Goal: Transaction & Acquisition: Purchase product/service

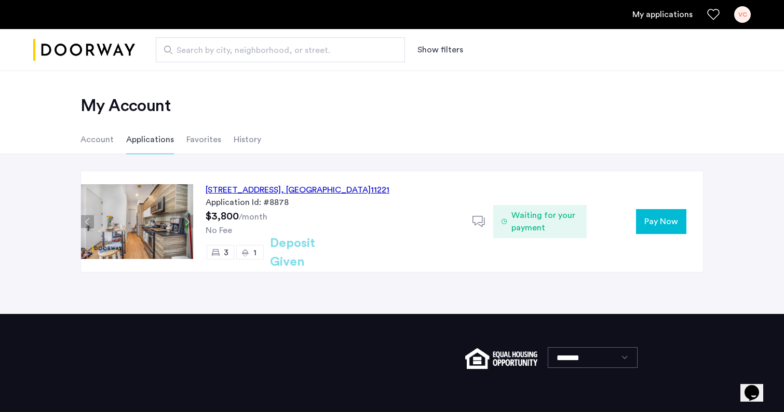
click at [480, 225] on use at bounding box center [478, 221] width 12 height 11
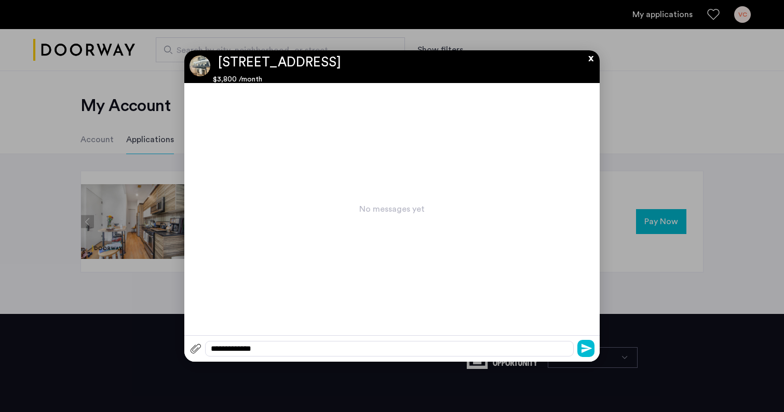
click at [386, 358] on div "**********" at bounding box center [391, 348] width 415 height 26
click at [365, 347] on div "**********" at bounding box center [389, 349] width 369 height 16
click at [586, 345] on icon "submit" at bounding box center [586, 348] width 10 height 10
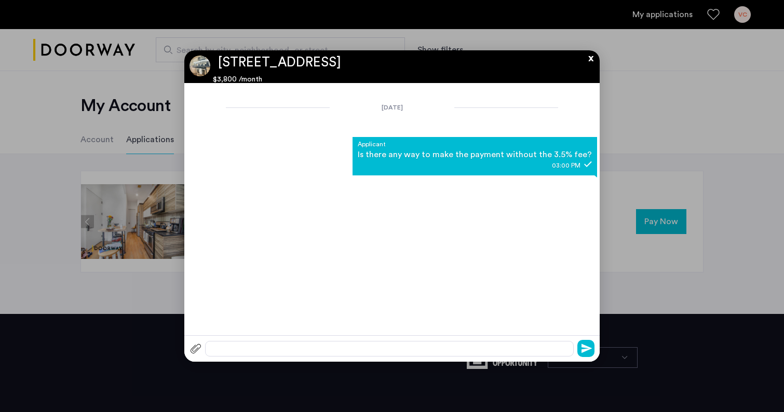
click at [589, 61] on button "x" at bounding box center [588, 55] width 16 height 11
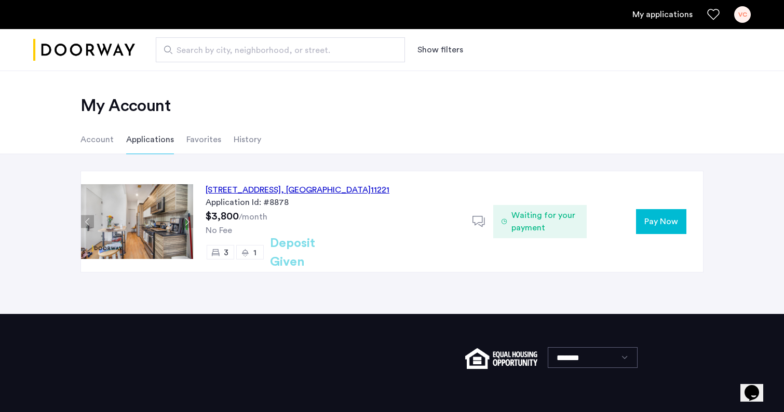
click at [659, 223] on span "Pay Now" at bounding box center [661, 221] width 34 height 12
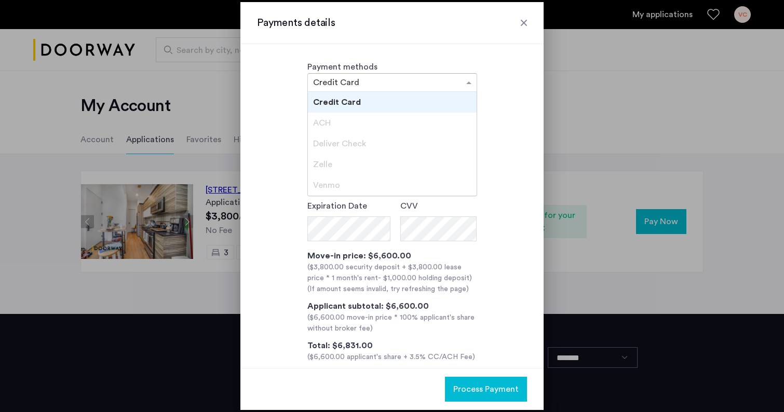
click at [467, 85] on span at bounding box center [470, 82] width 13 height 12
click at [352, 104] on span "Credit Card" at bounding box center [337, 102] width 48 height 8
click at [454, 85] on div at bounding box center [392, 82] width 169 height 12
click at [373, 135] on div "Deliver Check" at bounding box center [392, 143] width 169 height 21
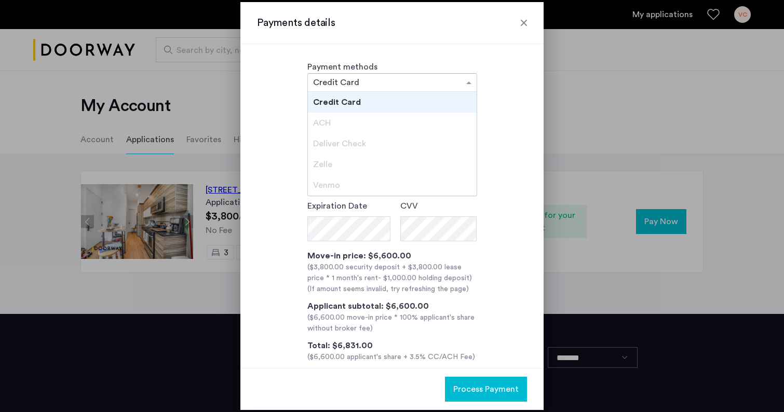
click at [498, 302] on div "**********" at bounding box center [392, 231] width 270 height 263
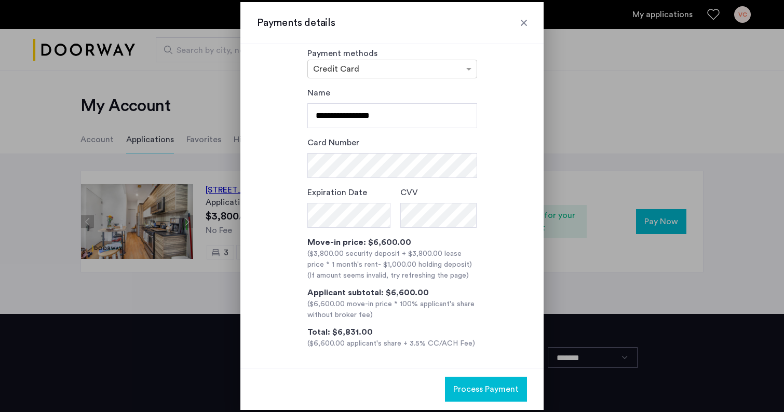
scroll to position [17, 0]
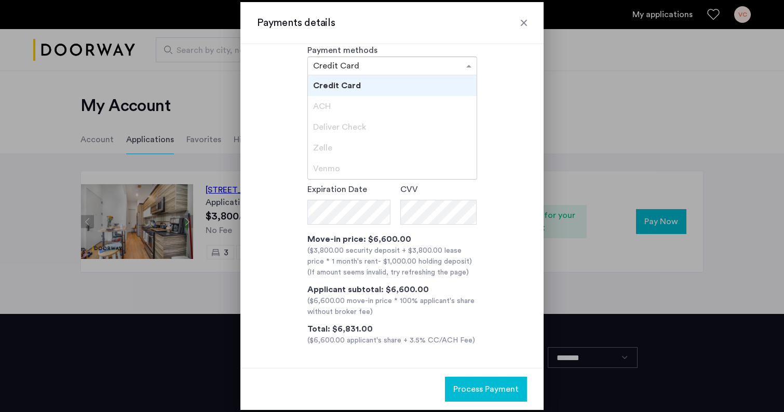
click at [468, 71] on span at bounding box center [470, 66] width 13 height 12
click at [333, 130] on span "Deliver Check" at bounding box center [339, 127] width 53 height 8
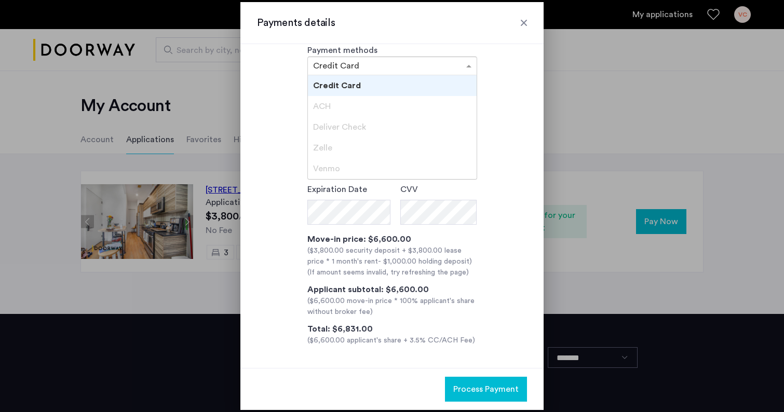
click at [333, 130] on span "Deliver Check" at bounding box center [339, 127] width 53 height 8
click at [526, 25] on div at bounding box center [524, 23] width 10 height 10
